Goal: Task Accomplishment & Management: Complete application form

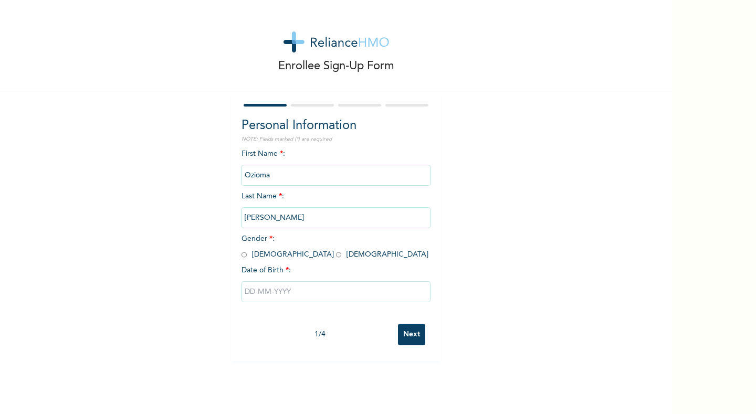
click at [242, 257] on input "radio" at bounding box center [244, 255] width 5 height 10
radio input "true"
click at [259, 288] on input "text" at bounding box center [336, 291] width 189 height 21
select select "7"
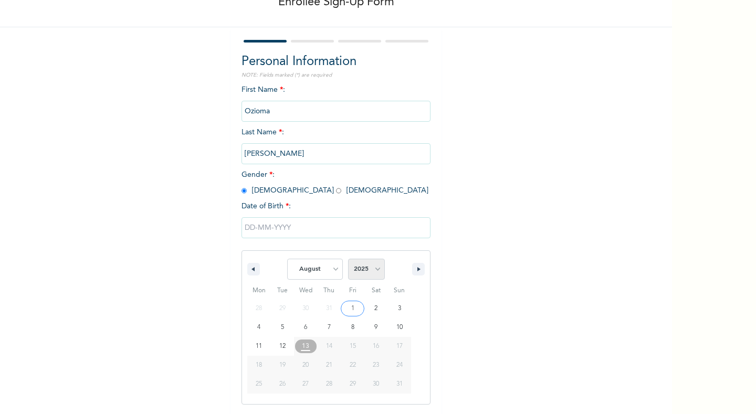
click at [374, 265] on select "2025 2024 2023 2022 2021 2020 2019 2018 2017 2016 2015 2014 2013 2012 2011 2010…" at bounding box center [366, 269] width 37 height 21
select select "1982"
click at [348, 259] on select "2025 2024 2023 2022 2021 2020 2019 2018 2017 2016 2015 2014 2013 2012 2011 2010…" at bounding box center [366, 269] width 37 height 21
click at [330, 275] on select "January February March April May June July August September October November De…" at bounding box center [315, 269] width 56 height 21
select select "6"
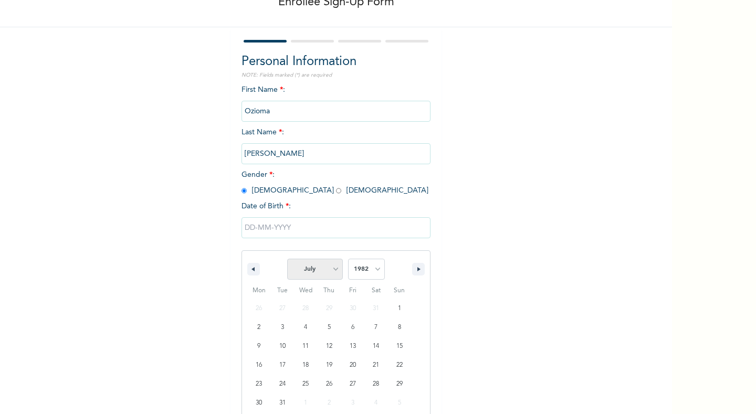
click at [287, 259] on select "January February March April May June July August September October November De…" at bounding box center [315, 269] width 56 height 21
type input "07/21/1982"
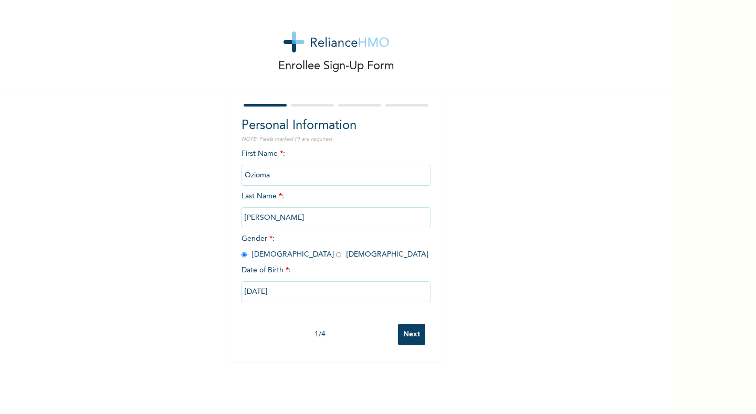
click at [407, 338] on input "Next" at bounding box center [411, 335] width 27 height 22
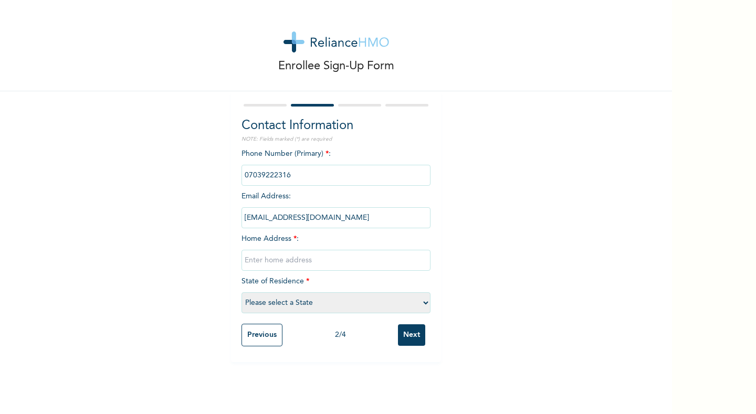
click at [274, 264] on input "text" at bounding box center [336, 260] width 189 height 21
type input "3"
type input "19 Oworro Street Gwarinpa"
click at [279, 306] on select "Please select a State Abia Abuja (FCT) Adamawa Akwa Ibom Anambra Bauchi Bayelsa…" at bounding box center [336, 302] width 189 height 21
select select "15"
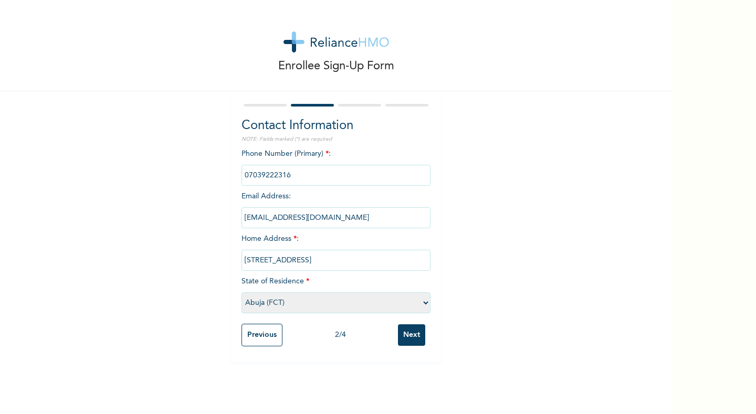
click at [242, 292] on select "Please select a State Abia Abuja (FCT) Adamawa Akwa Ibom Anambra Bauchi Bayelsa…" at bounding box center [336, 302] width 189 height 21
click at [401, 340] on input "Next" at bounding box center [411, 335] width 27 height 22
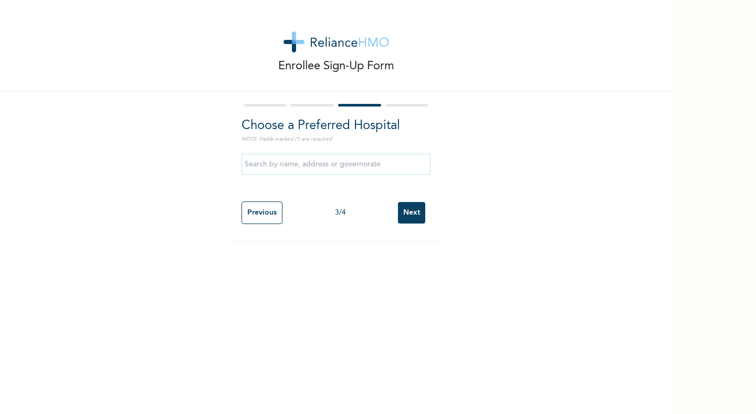
click at [296, 166] on input "text" at bounding box center [336, 164] width 189 height 21
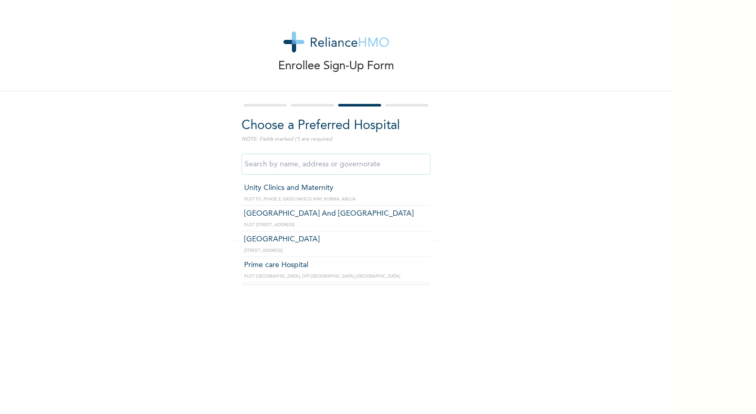
click at [296, 166] on input "text" at bounding box center [336, 164] width 189 height 21
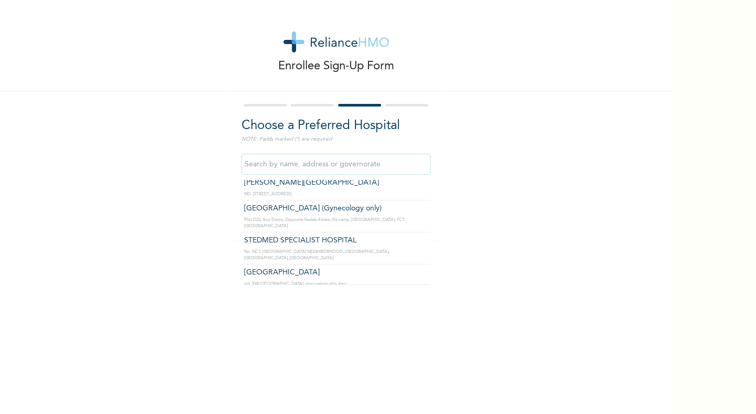
scroll to position [357, 0]
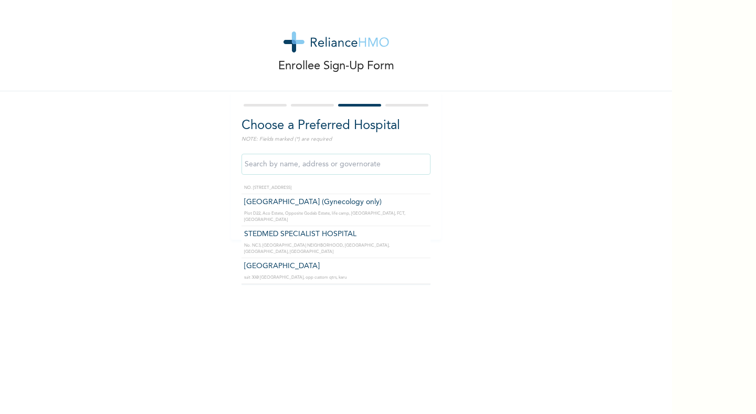
click at [449, 278] on div "Enrollee Sign-Up Form Choose a Preferred Hospital NOTE: Fields marked (*) are r…" at bounding box center [336, 207] width 672 height 414
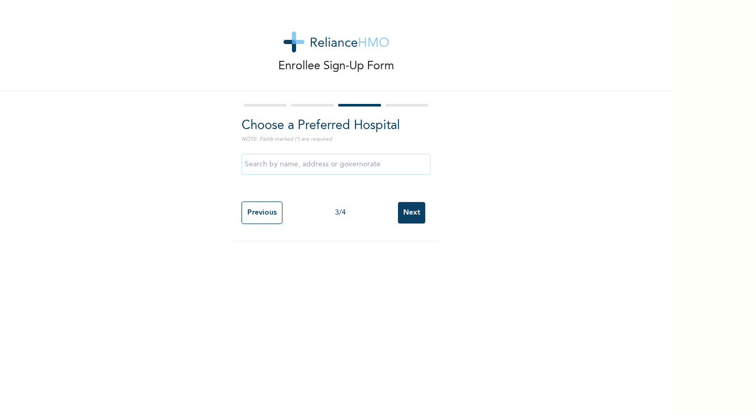
click at [449, 278] on div "Enrollee Sign-Up Form Choose a Preferred Hospital NOTE: Fields marked (*) are r…" at bounding box center [336, 207] width 672 height 414
click at [402, 216] on input "Next" at bounding box center [411, 213] width 27 height 22
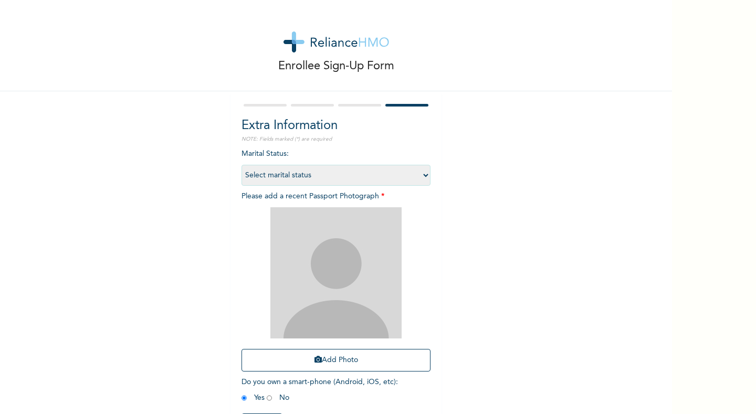
click at [423, 174] on select "Select marital status Single Married Divorced Widow/Widower" at bounding box center [336, 175] width 189 height 21
select select "2"
click at [242, 165] on select "Select marital status Single Married Divorced Widow/Widower" at bounding box center [336, 175] width 189 height 21
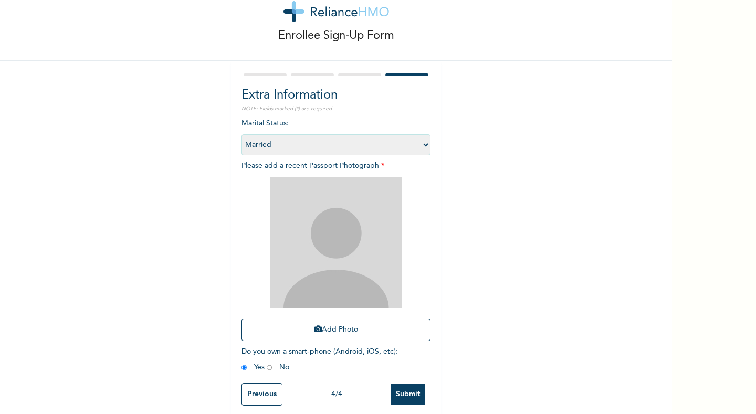
scroll to position [47, 0]
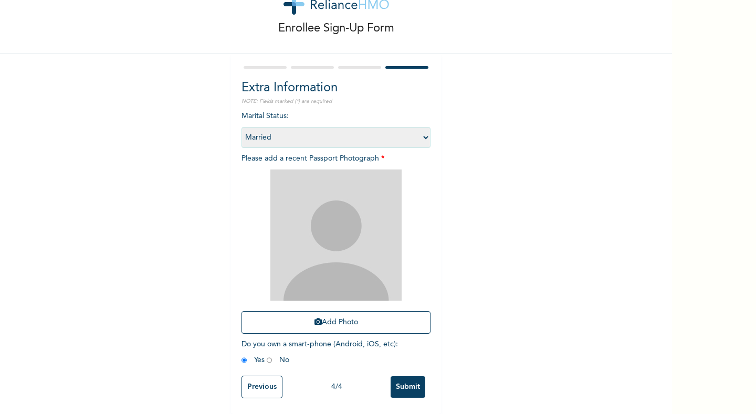
click at [296, 358] on div "Marital Status : Select marital status Single Married Divorced Widow/Widower Pl…" at bounding box center [336, 241] width 189 height 260
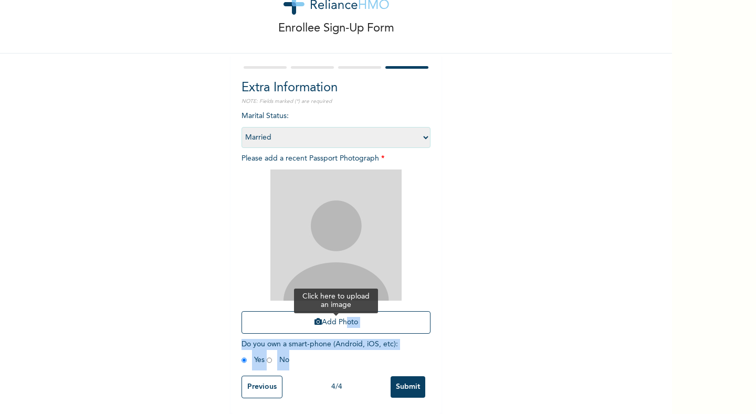
drag, startPoint x: 409, startPoint y: 338, endPoint x: 336, endPoint y: 311, distance: 77.9
click at [336, 311] on div "Marital Status : Select marital status Single Married Divorced Widow/Widower Pl…" at bounding box center [336, 241] width 189 height 260
click at [336, 311] on button "Add Photo" at bounding box center [336, 322] width 189 height 23
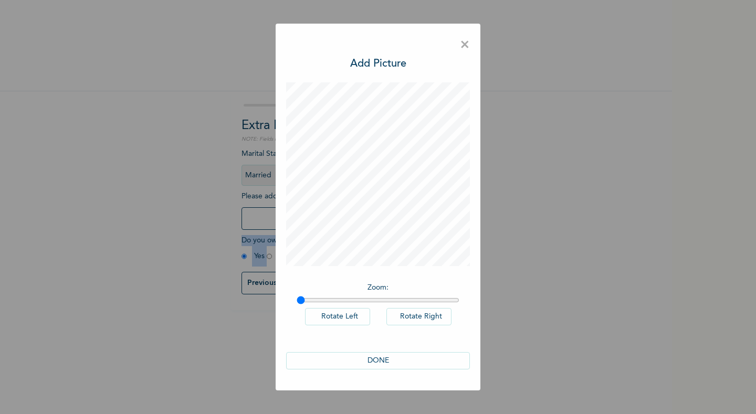
scroll to position [0, 0]
drag, startPoint x: 301, startPoint y: 301, endPoint x: 366, endPoint y: 296, distance: 65.3
click at [366, 296] on input "range" at bounding box center [378, 300] width 163 height 8
drag, startPoint x: 366, startPoint y: 301, endPoint x: 350, endPoint y: 300, distance: 16.8
type input "1.32"
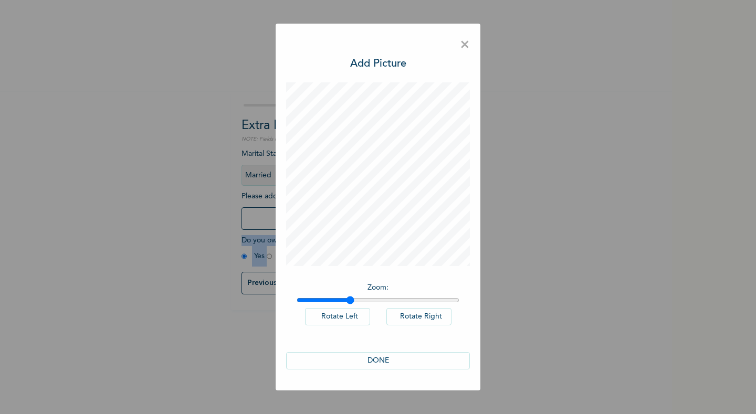
click at [350, 300] on input "range" at bounding box center [378, 300] width 163 height 8
click at [383, 358] on button "DONE" at bounding box center [378, 360] width 184 height 17
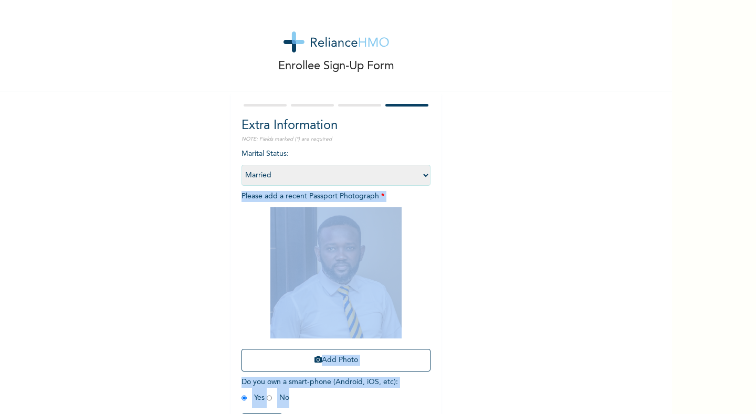
click at [647, 191] on div "Enrollee Sign-Up Form Extra Information NOTE: Fields marked (*) are required Ma…" at bounding box center [336, 226] width 672 height 452
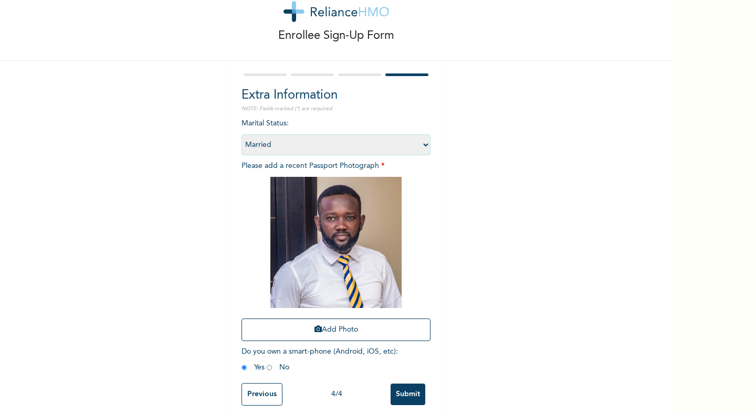
scroll to position [47, 0]
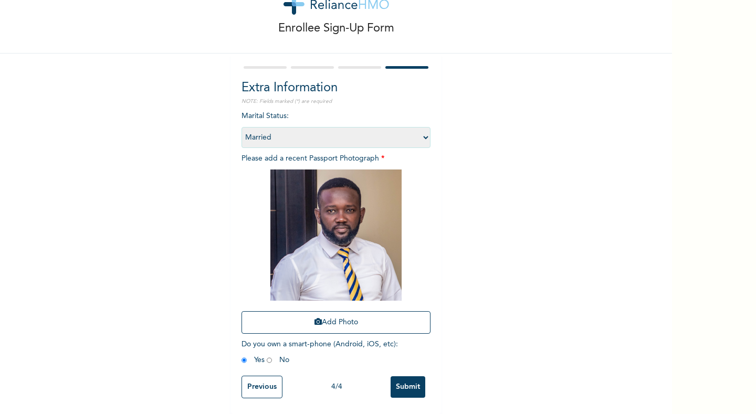
click at [405, 380] on input "Submit" at bounding box center [408, 387] width 35 height 22
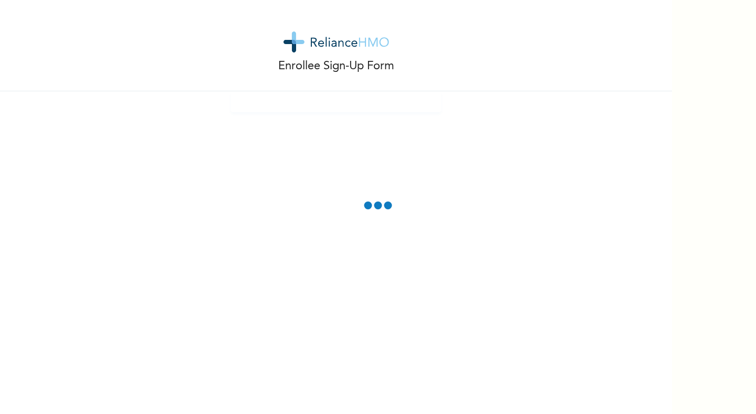
scroll to position [0, 0]
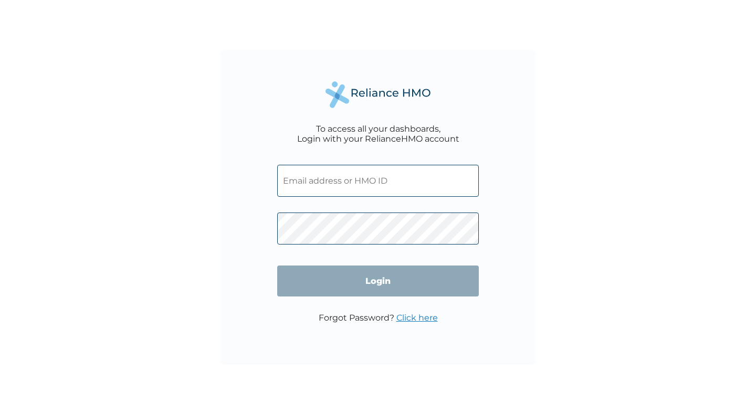
click at [351, 183] on input "text" at bounding box center [378, 181] width 202 height 32
type input "[EMAIL_ADDRESS][DOMAIN_NAME]"
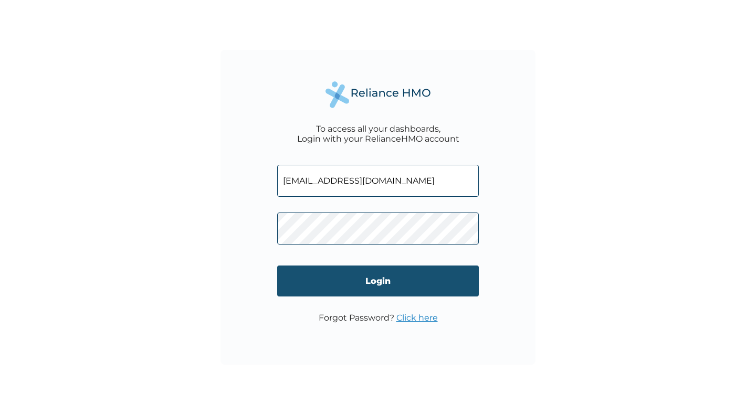
click at [374, 285] on input "Login" at bounding box center [378, 281] width 202 height 31
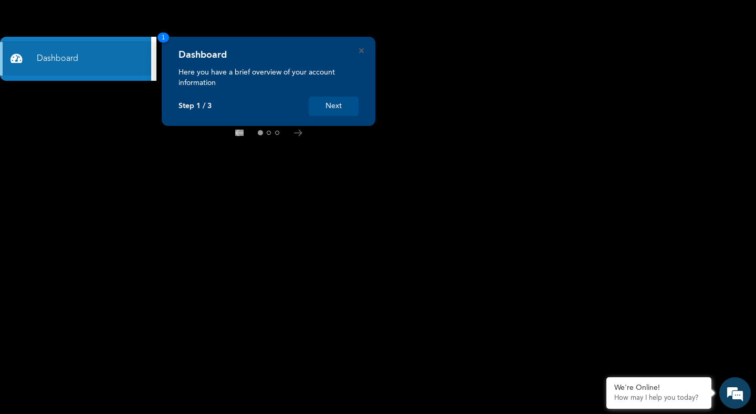
click at [340, 109] on button "Next" at bounding box center [334, 106] width 50 height 19
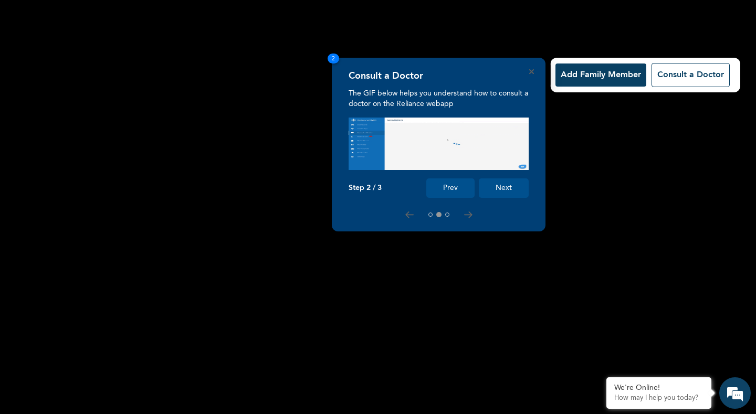
click at [508, 191] on button "Next" at bounding box center [504, 188] width 50 height 19
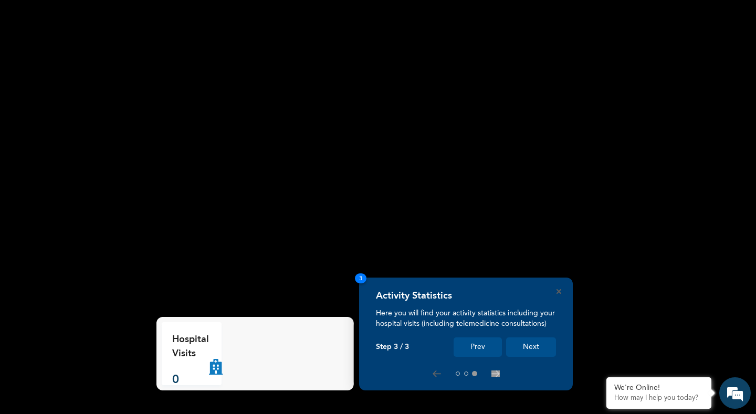
click at [531, 349] on button "Next" at bounding box center [531, 347] width 50 height 19
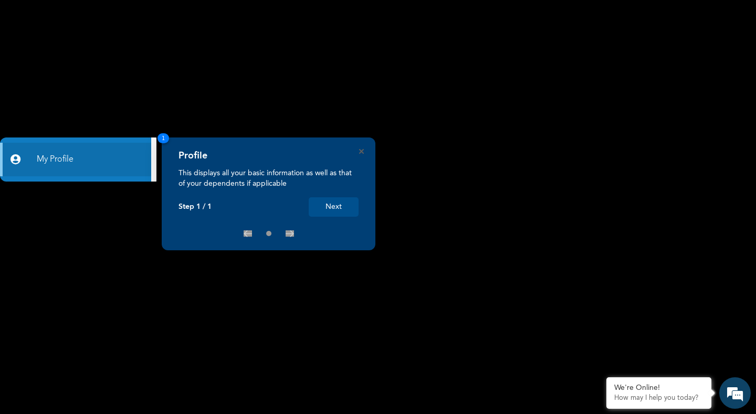
click at [339, 213] on button "Next" at bounding box center [334, 206] width 50 height 19
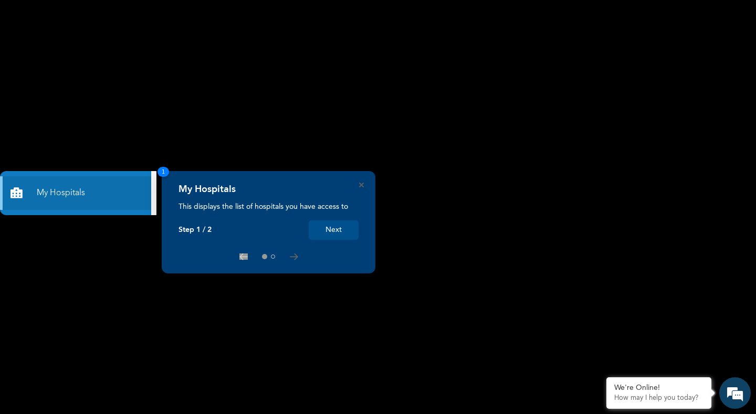
click at [342, 234] on button "Next" at bounding box center [334, 230] width 50 height 19
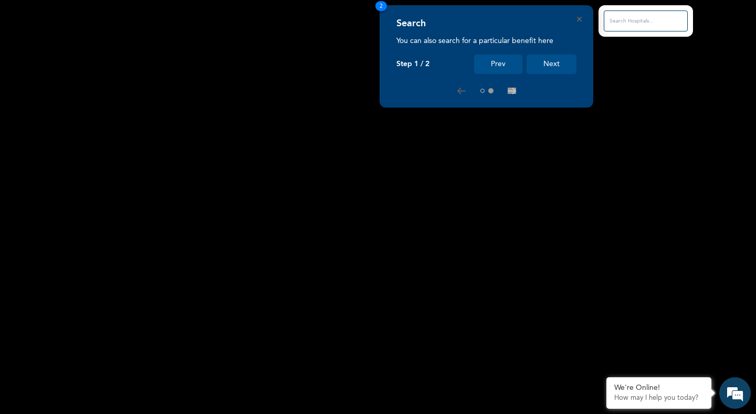
click at [555, 63] on button "Next" at bounding box center [552, 64] width 50 height 19
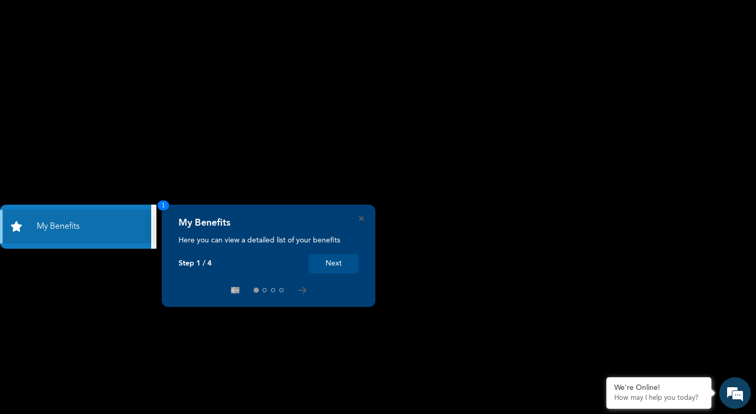
click at [336, 267] on button "Next" at bounding box center [334, 263] width 50 height 19
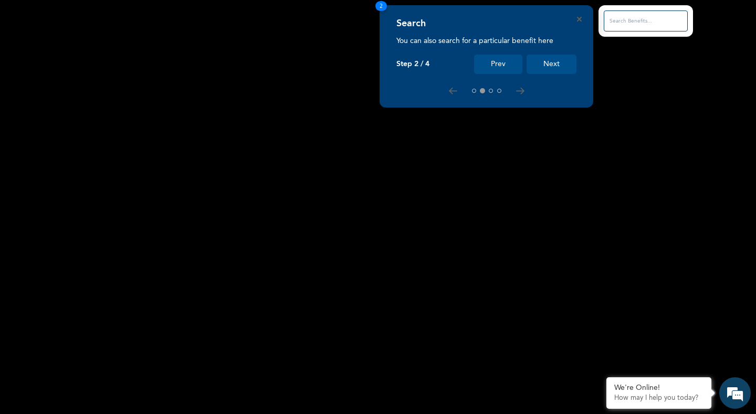
click at [547, 65] on button "Next" at bounding box center [552, 64] width 50 height 19
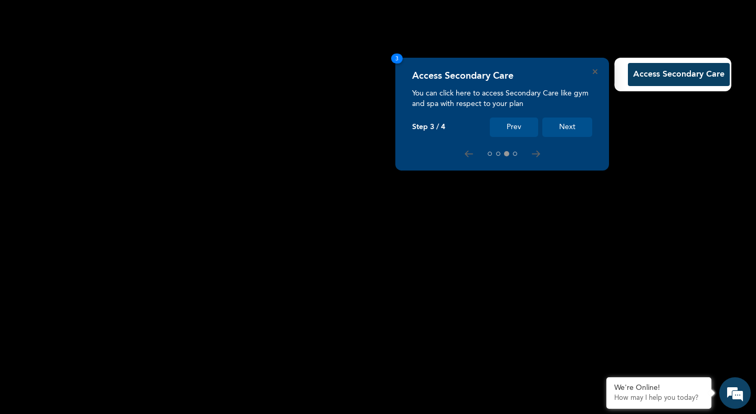
click at [571, 123] on button "Next" at bounding box center [567, 127] width 50 height 19
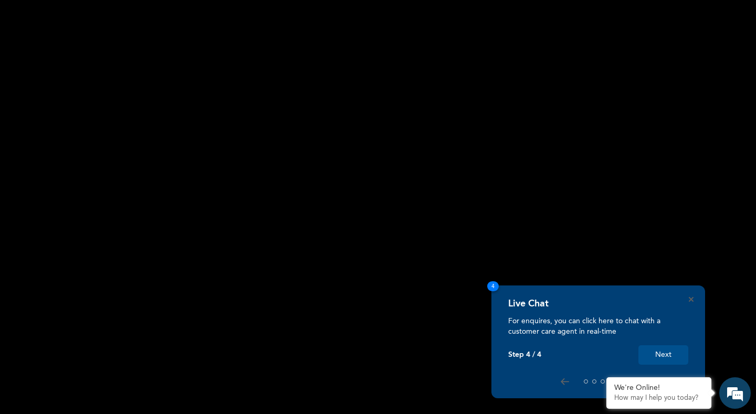
click at [439, 218] on rect at bounding box center [378, 207] width 756 height 414
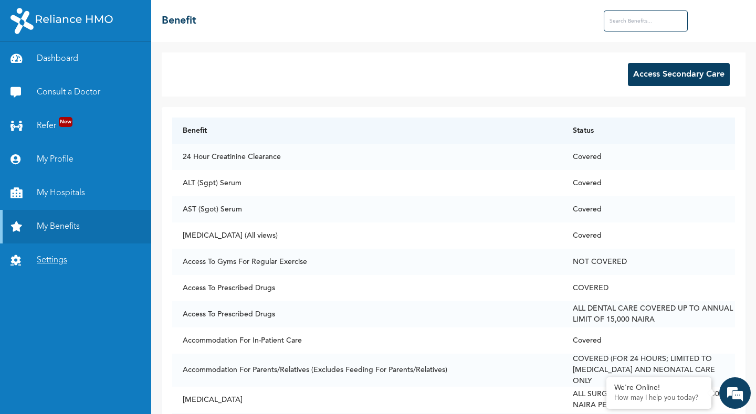
click at [53, 263] on link "Settings" at bounding box center [75, 261] width 151 height 34
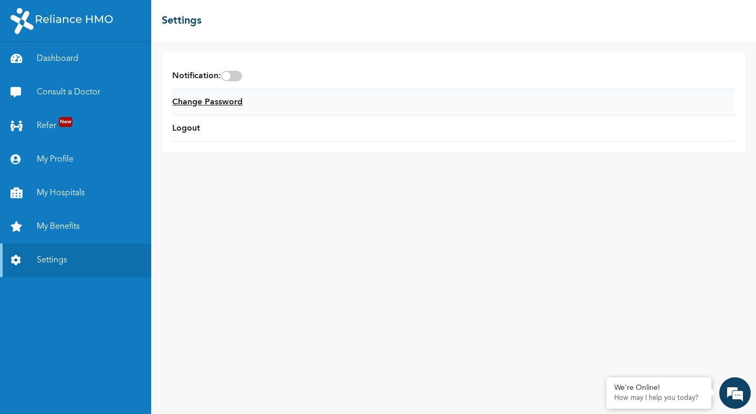
click at [229, 103] on link "Change Password" at bounding box center [207, 102] width 70 height 13
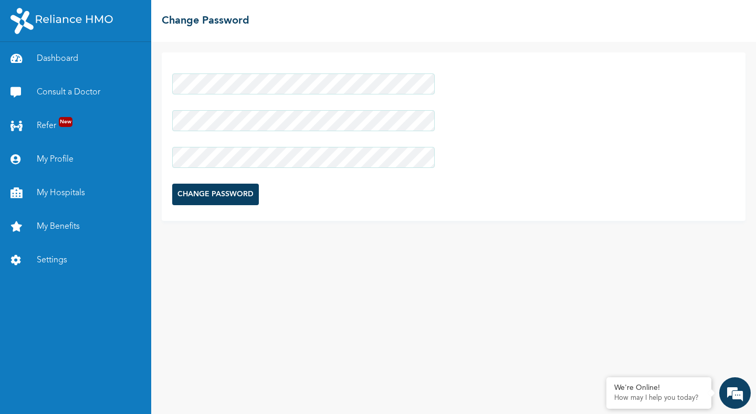
click at [203, 152] on div at bounding box center [303, 158] width 263 height 32
click at [202, 193] on input "CHANGE PASSWORD" at bounding box center [215, 195] width 87 height 22
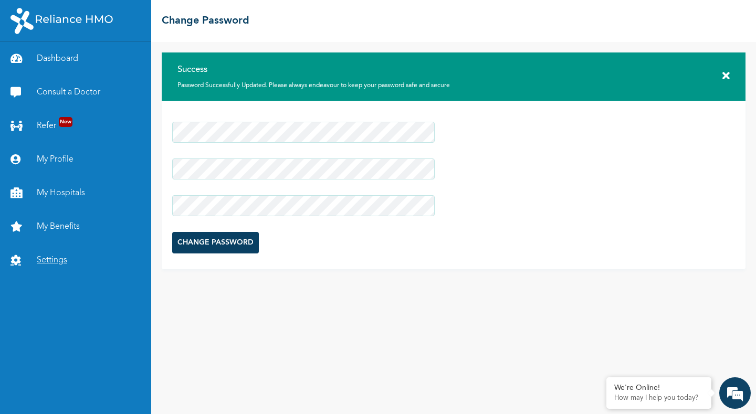
click at [50, 261] on link "Settings" at bounding box center [75, 261] width 151 height 34
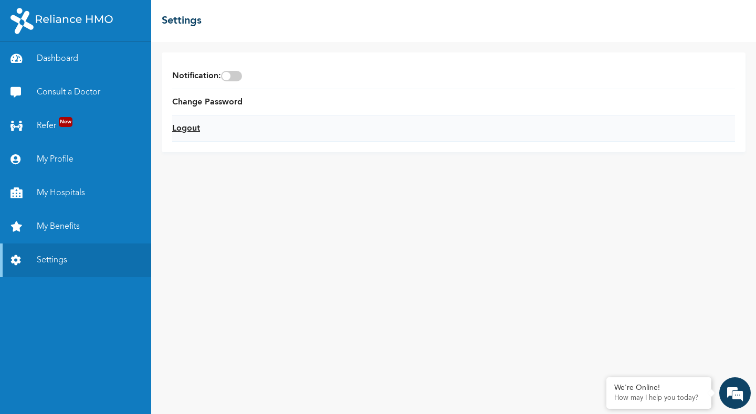
click at [195, 130] on link "Logout" at bounding box center [186, 128] width 28 height 13
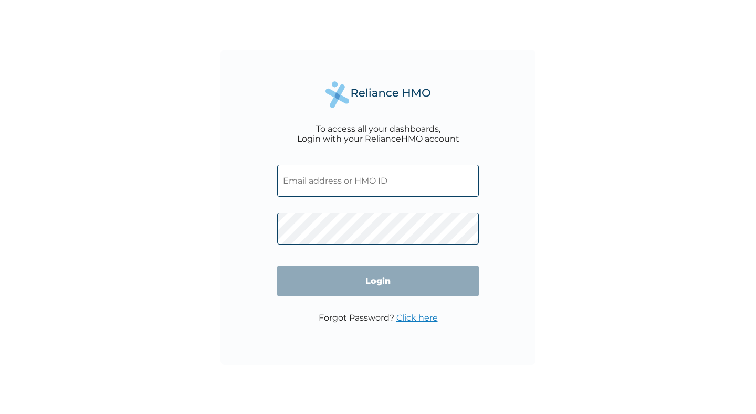
click at [310, 181] on input "text" at bounding box center [378, 181] width 202 height 32
paste input "SJI/10010/A"
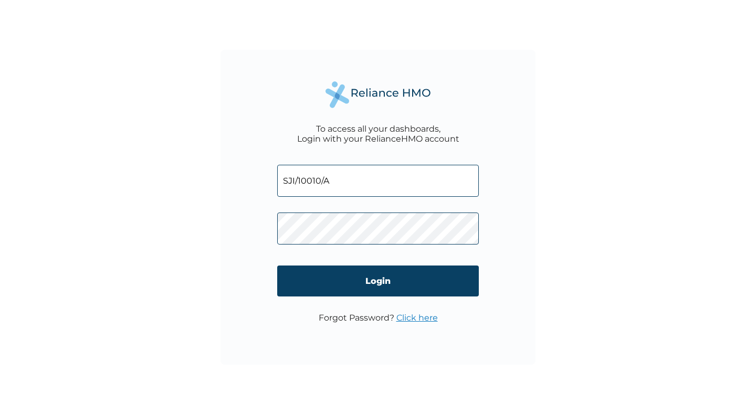
type input "SJI/10010/A"
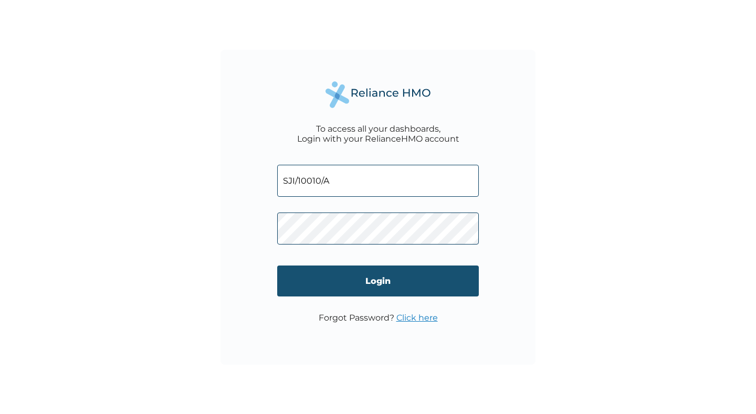
click at [365, 283] on input "Login" at bounding box center [378, 281] width 202 height 31
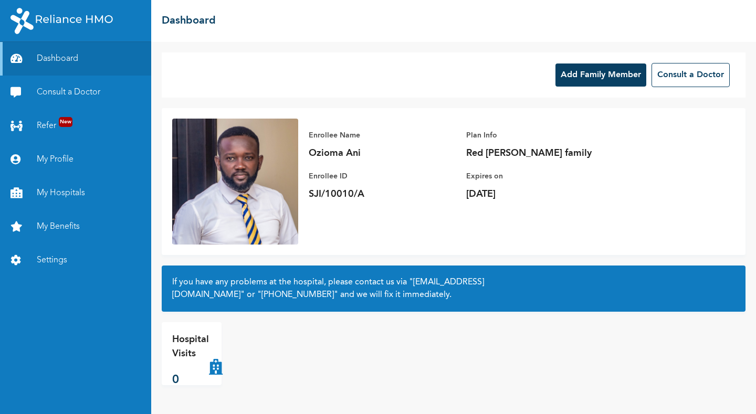
drag, startPoint x: 610, startPoint y: 75, endPoint x: 582, endPoint y: 74, distance: 28.4
click at [582, 74] on button "Add Family Member" at bounding box center [600, 75] width 91 height 23
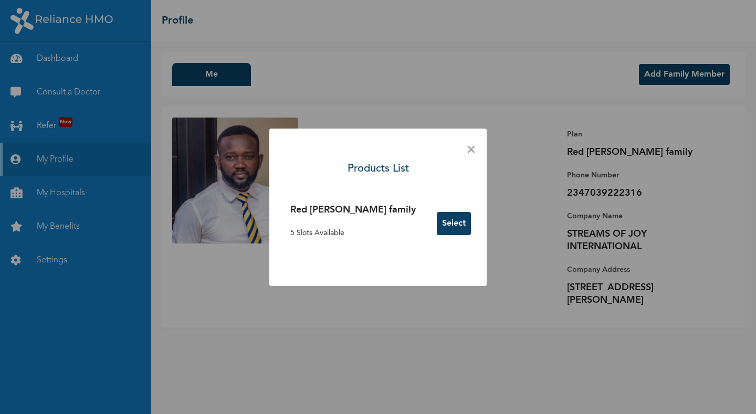
click at [437, 229] on button "Select" at bounding box center [454, 223] width 34 height 23
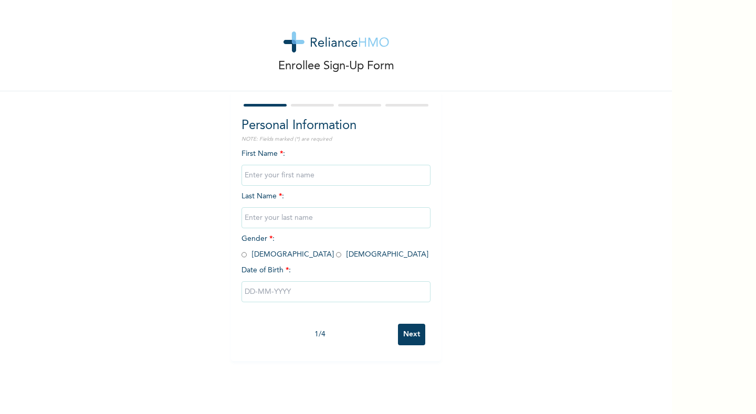
click at [281, 183] on input "text" at bounding box center [336, 175] width 189 height 21
type input "Chimnecherem"
click at [287, 221] on input "text" at bounding box center [336, 217] width 189 height 21
type input "[PERSON_NAME]"
click at [273, 257] on span "Gender * : [DEMOGRAPHIC_DATA] [DEMOGRAPHIC_DATA]" at bounding box center [335, 246] width 187 height 23
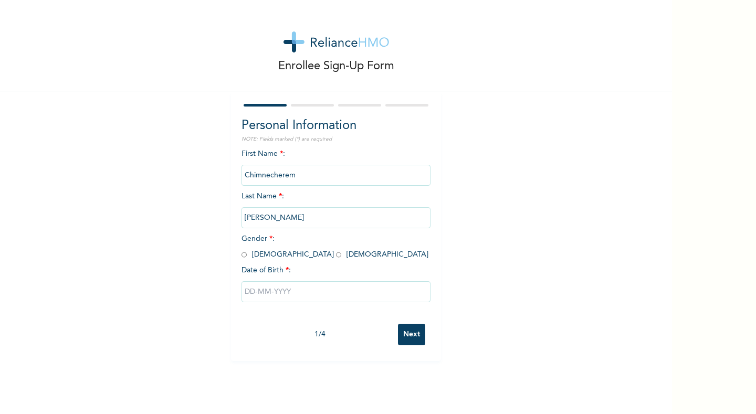
click at [336, 257] on input "radio" at bounding box center [338, 255] width 5 height 10
radio input "true"
click at [250, 295] on input "text" at bounding box center [336, 291] width 189 height 21
select select "7"
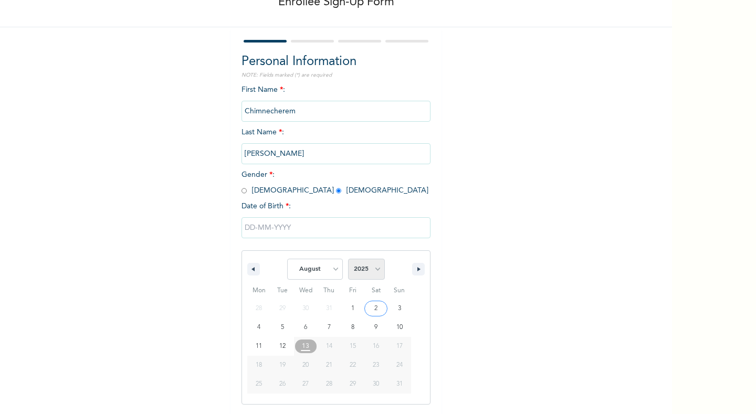
click at [356, 269] on select "2025 2024 2023 2022 2021 2020 2019 2018 2017 2016 2015 2014 2013 2012 2011 2010…" at bounding box center [366, 269] width 37 height 21
select select "1990"
click at [348, 259] on select "2025 2024 2023 2022 2021 2020 2019 2018 2017 2016 2015 2014 2013 2012 2011 2010…" at bounding box center [366, 269] width 37 height 21
click at [327, 273] on select "January February March April May June July August September October November De…" at bounding box center [315, 269] width 56 height 21
select select "4"
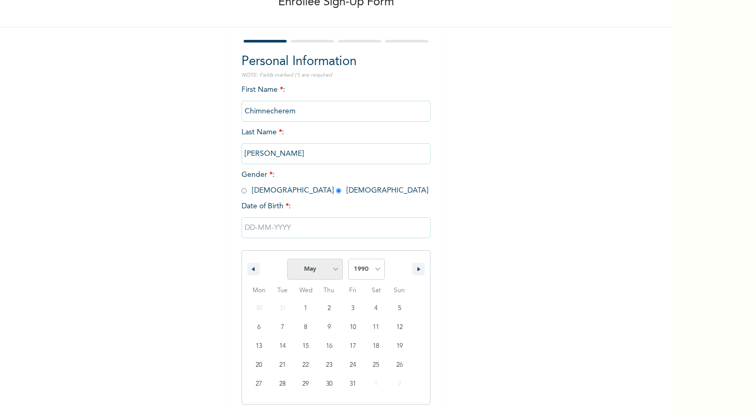
click at [287, 259] on select "January February March April May June July August September October November De…" at bounding box center [315, 269] width 56 height 21
type input "[DATE]"
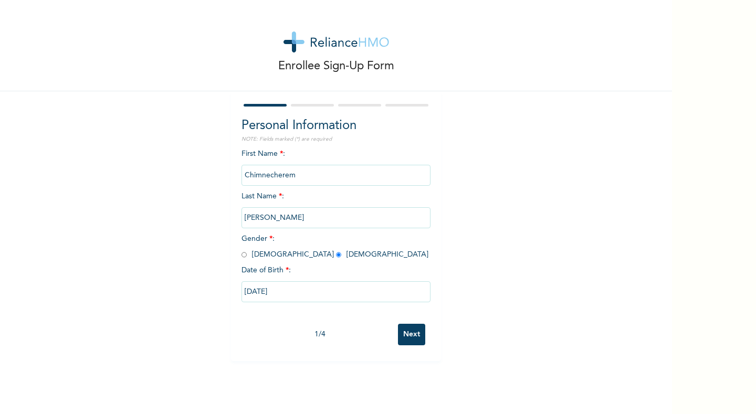
click at [400, 327] on input "Next" at bounding box center [411, 335] width 27 height 22
